Goal: Check status

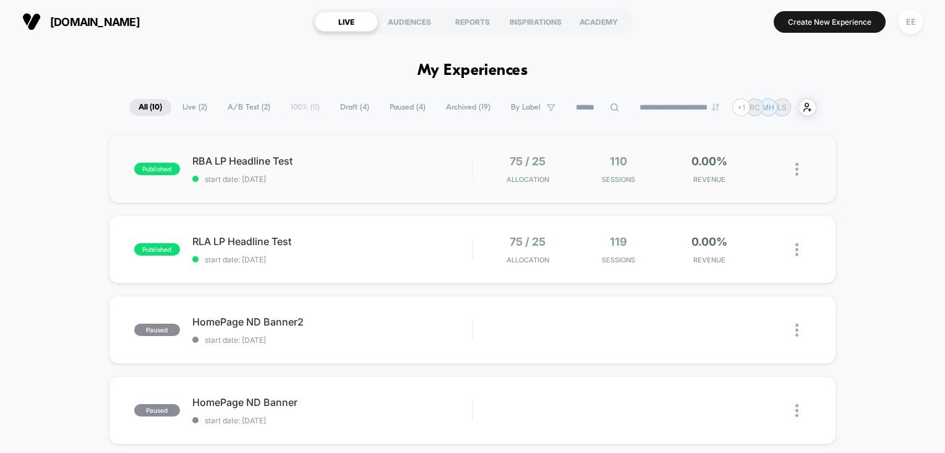
click at [397, 184] on div "published RBA LP Headline Test start date: [DATE] 75 / 25 Allocation 110 Sessio…" at bounding box center [473, 169] width 728 height 68
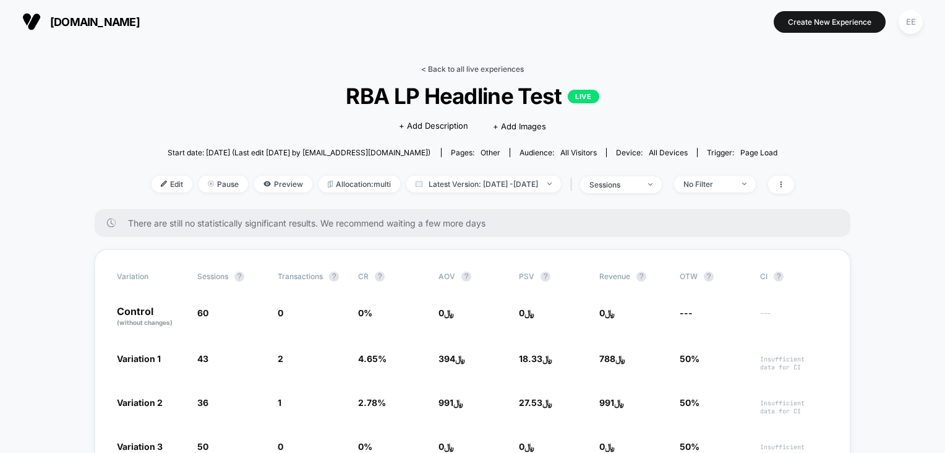
click at [449, 67] on link "< Back to all live experiences" at bounding box center [472, 68] width 103 height 9
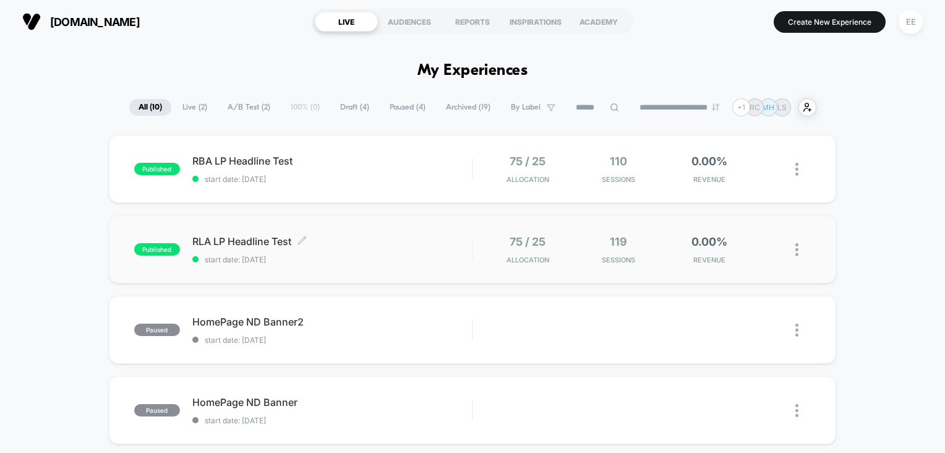
click at [351, 235] on span "RLA LP Headline Test Click to edit experience details" at bounding box center [332, 241] width 280 height 12
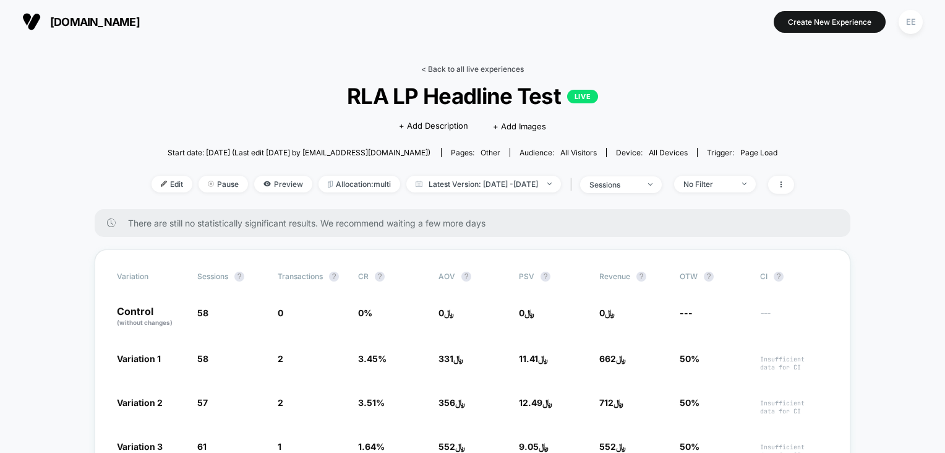
click at [441, 72] on link "< Back to all live experiences" at bounding box center [472, 68] width 103 height 9
